Goal: Check status: Check status

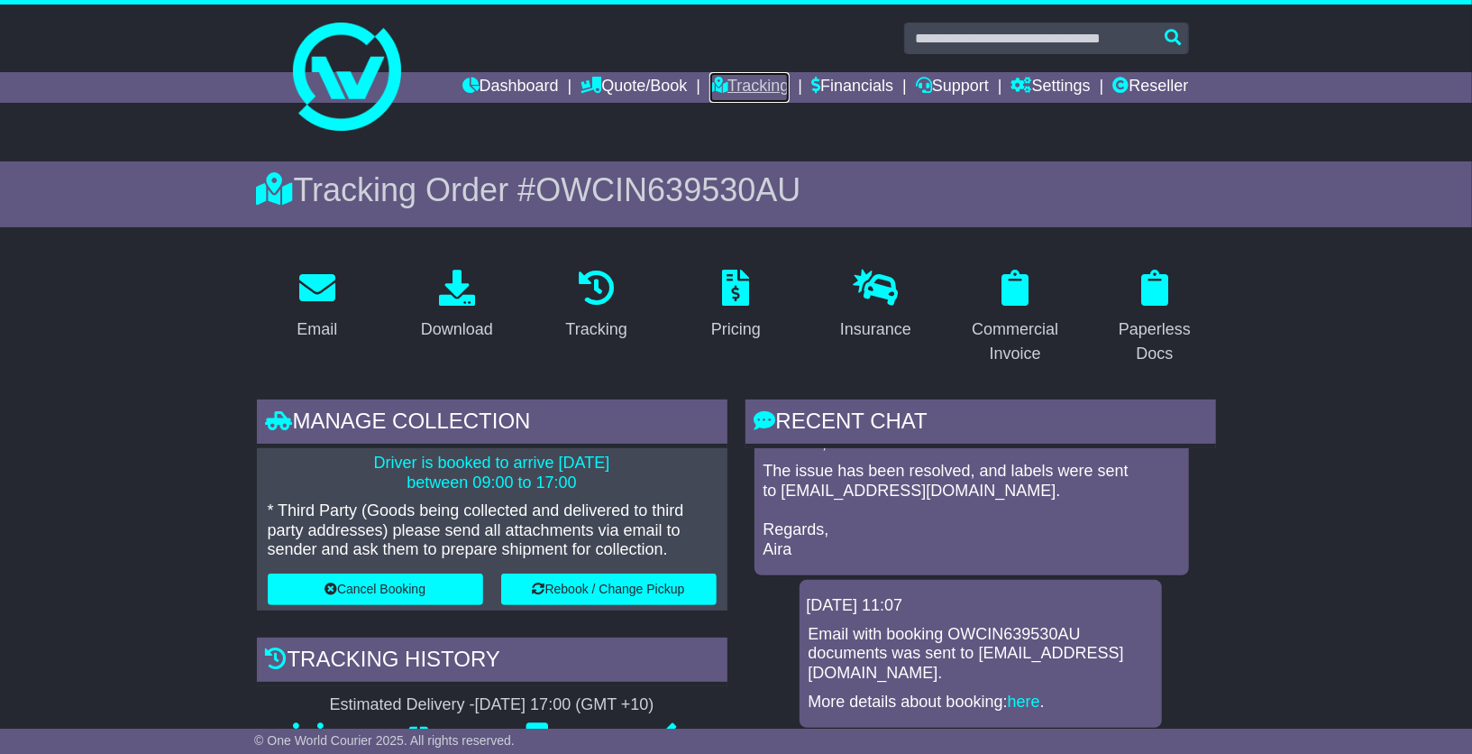
click at [719, 86] on link "Tracking" at bounding box center [748, 87] width 79 height 31
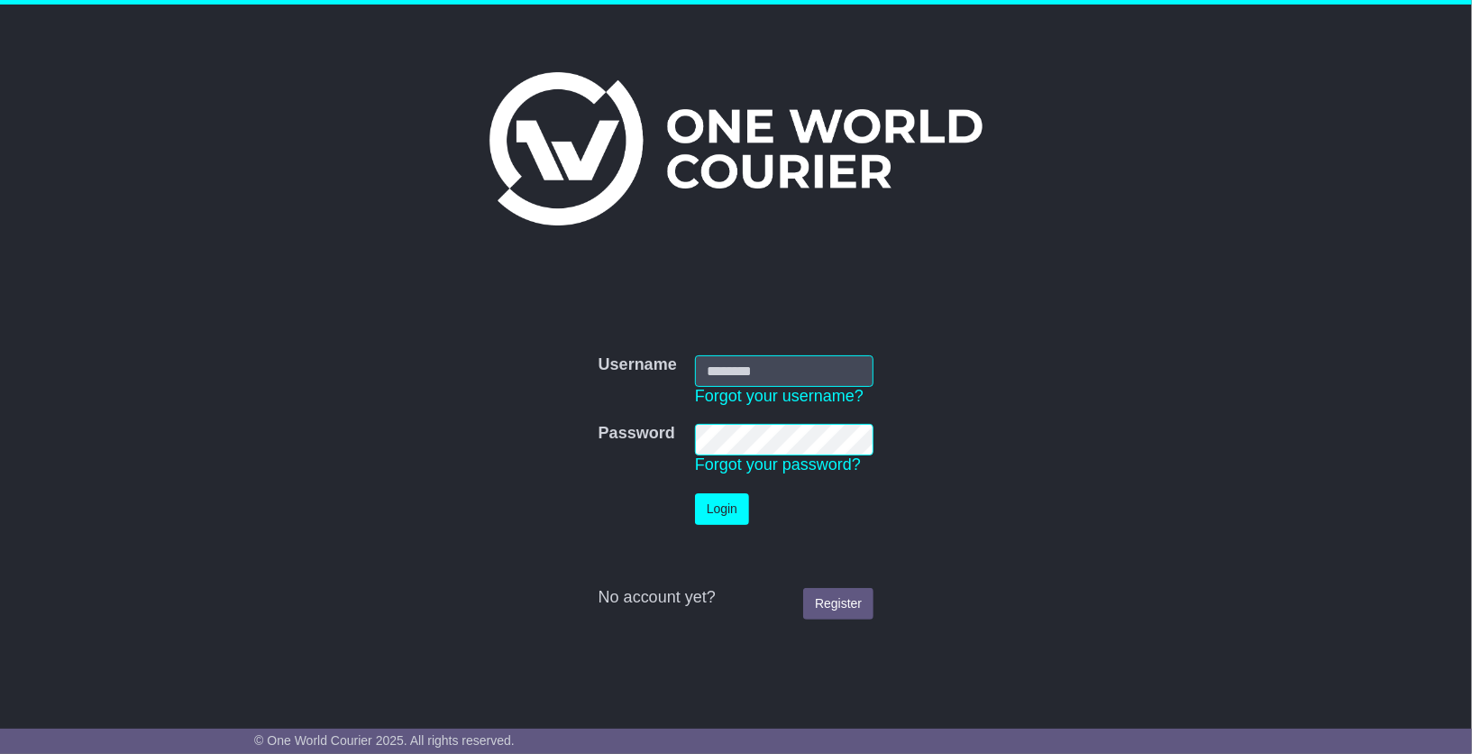
type input "**********"
click at [732, 505] on button "Login" at bounding box center [722, 509] width 54 height 32
